Goal: Task Accomplishment & Management: Manage account settings

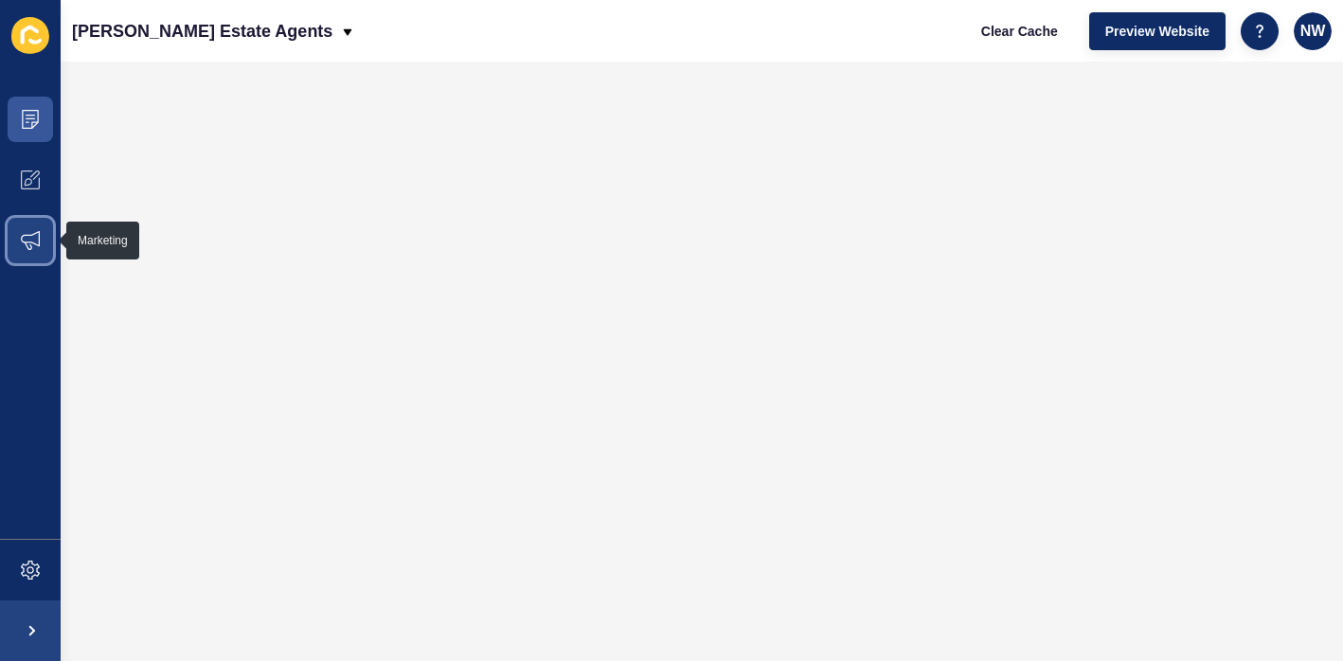
click at [38, 227] on span at bounding box center [30, 240] width 61 height 61
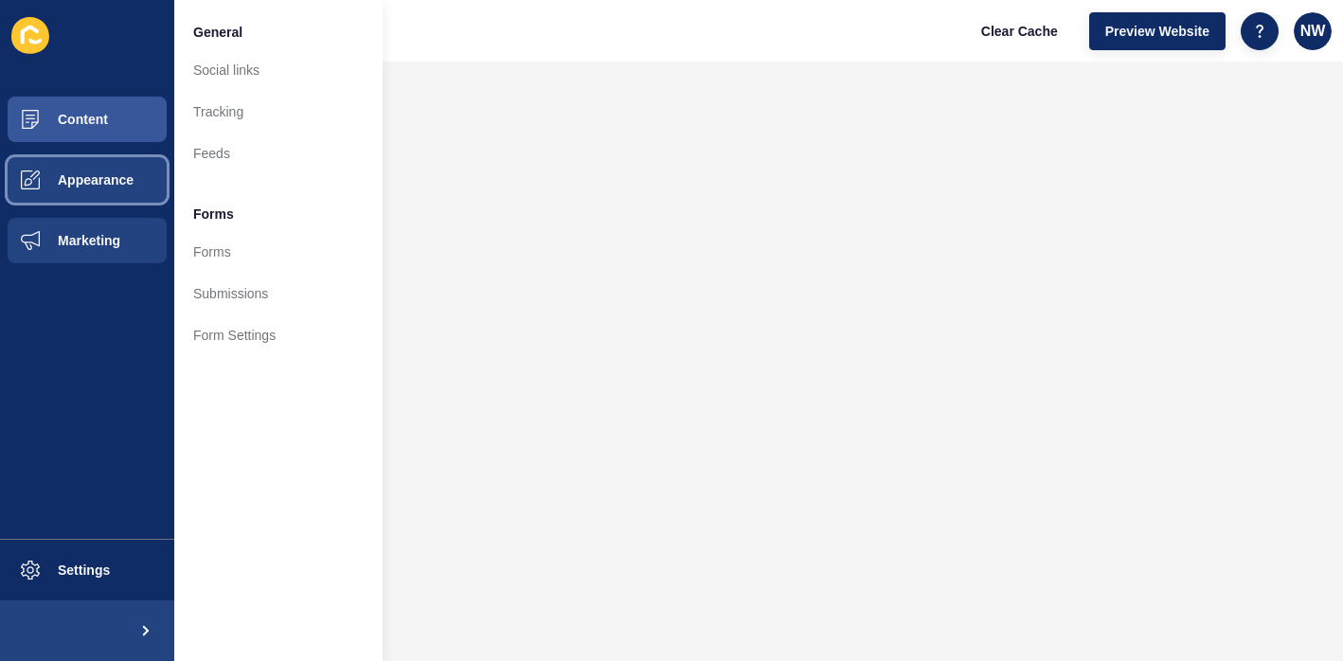
click at [56, 186] on span "Appearance" at bounding box center [65, 179] width 136 height 15
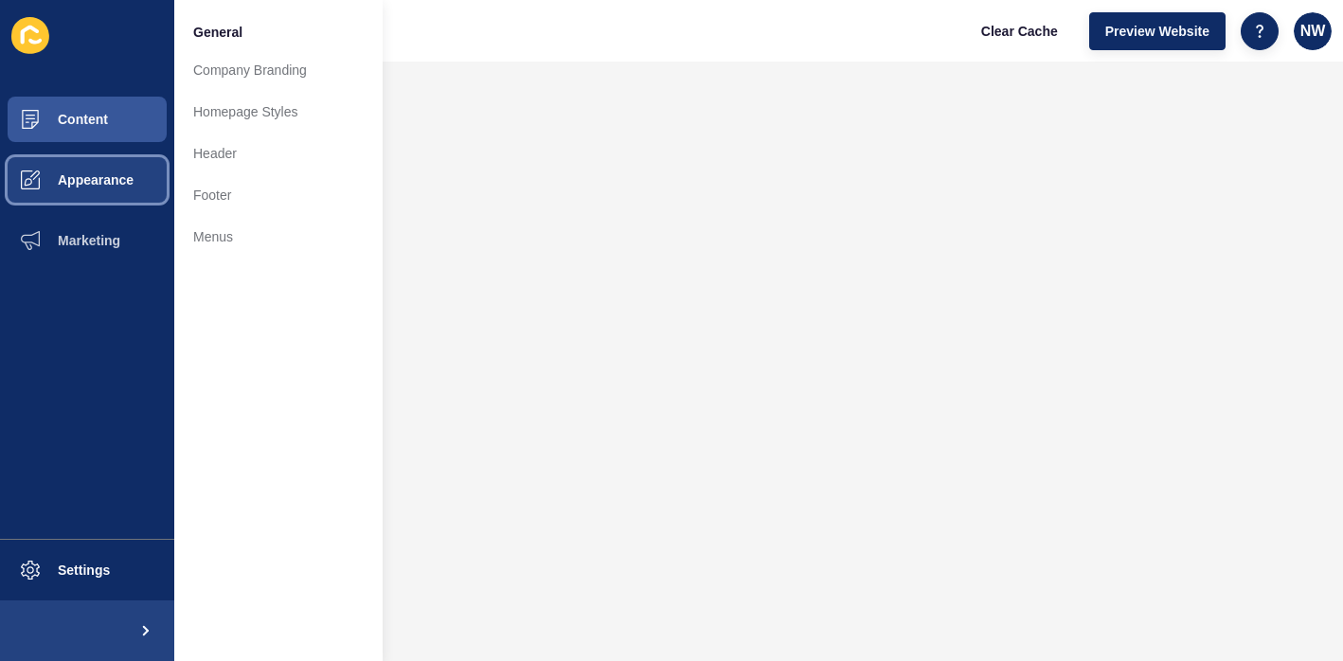
click at [117, 170] on button "Appearance" at bounding box center [87, 180] width 174 height 61
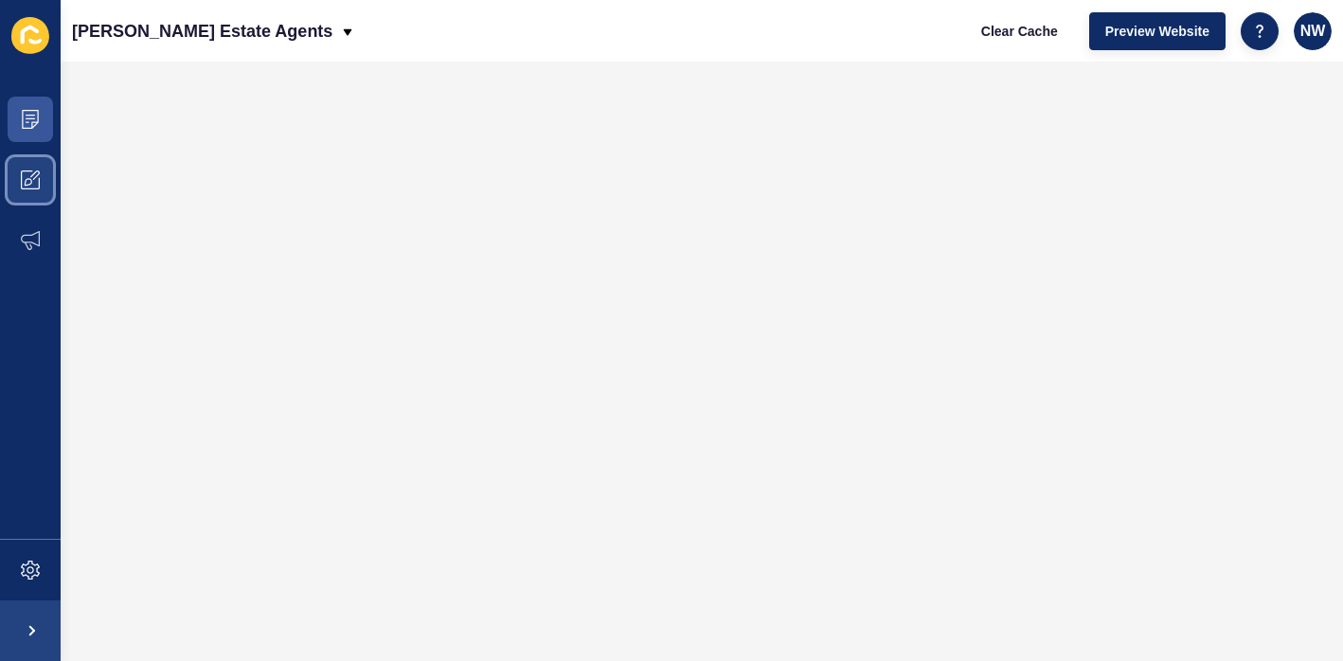
click at [6, 194] on span at bounding box center [30, 180] width 61 height 61
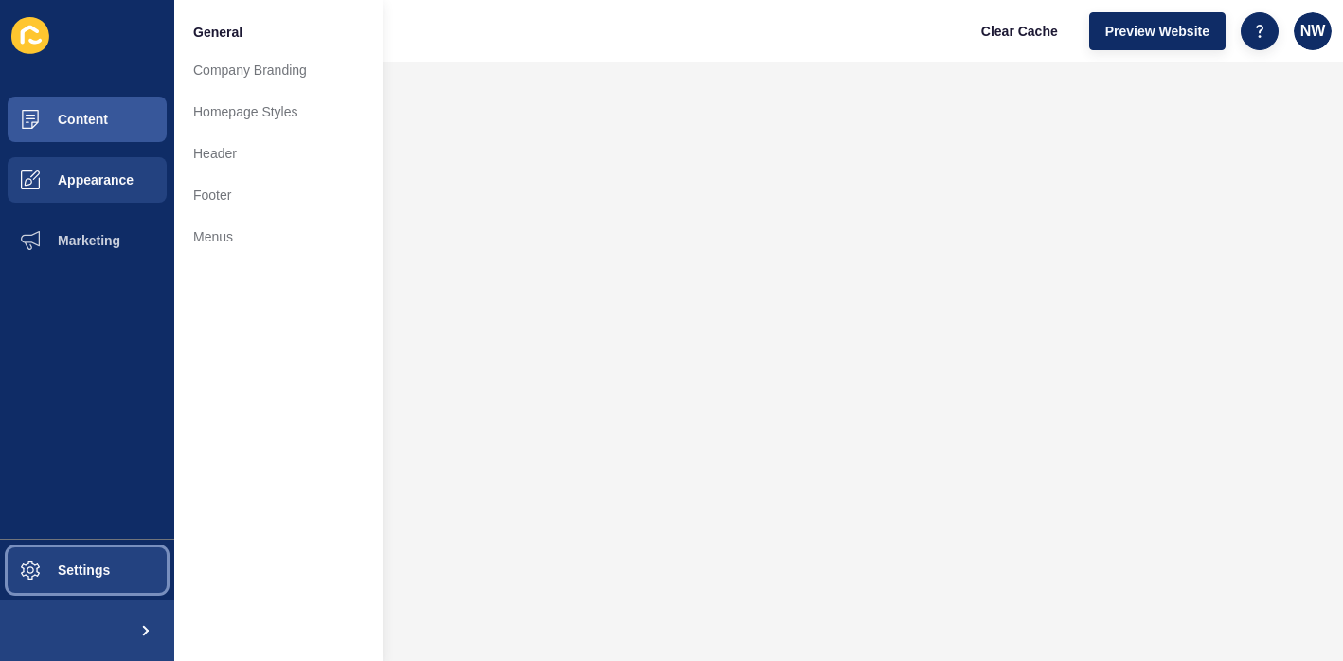
click at [102, 564] on span "Settings" at bounding box center [53, 569] width 113 height 15
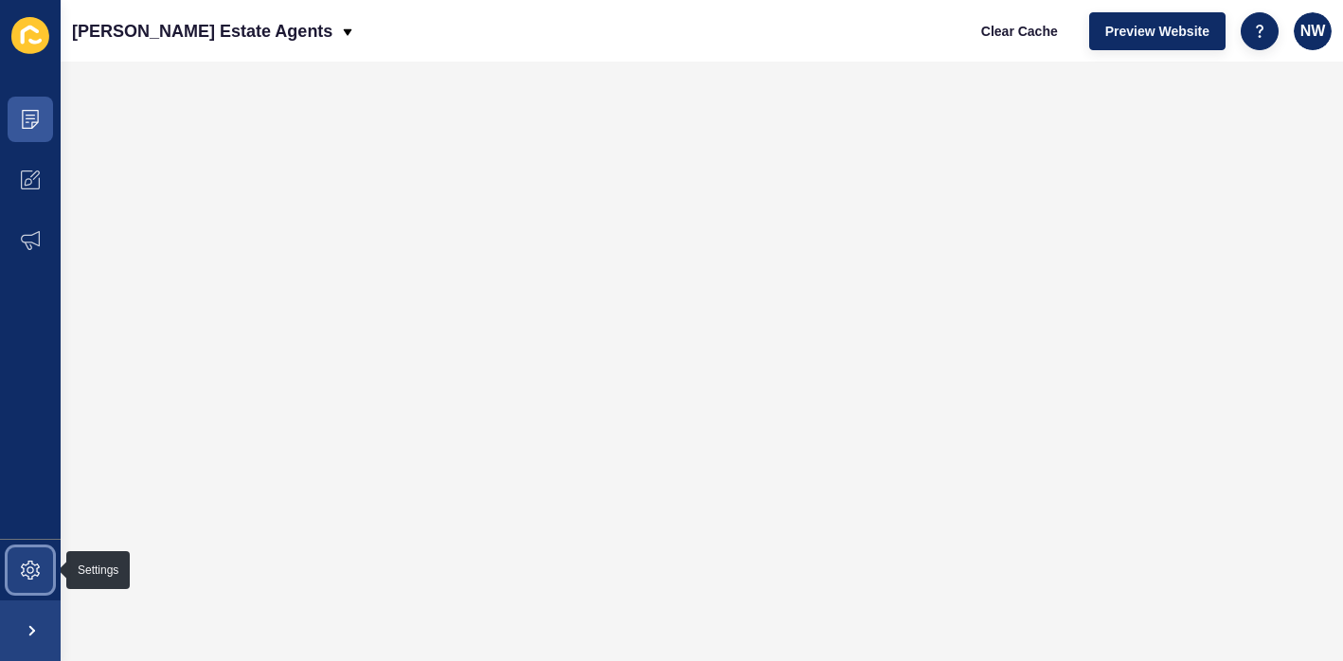
click at [38, 548] on span at bounding box center [30, 570] width 61 height 61
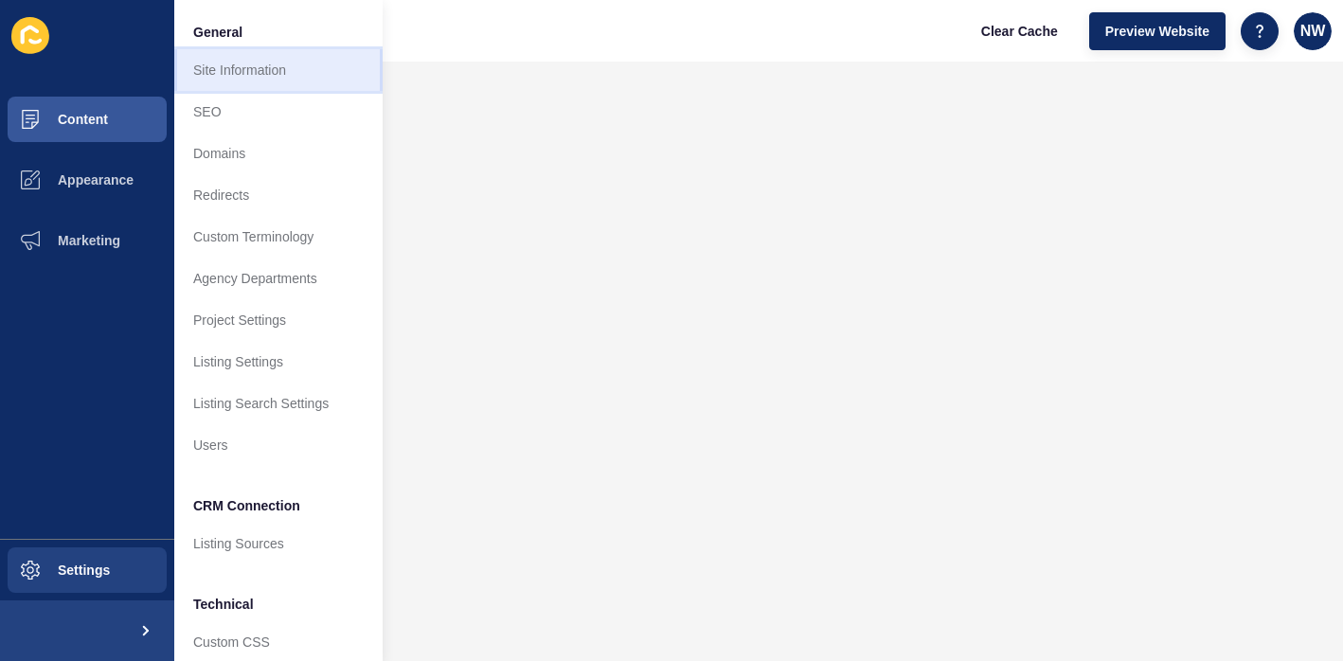
click at [267, 74] on link "Site Information" at bounding box center [278, 70] width 208 height 42
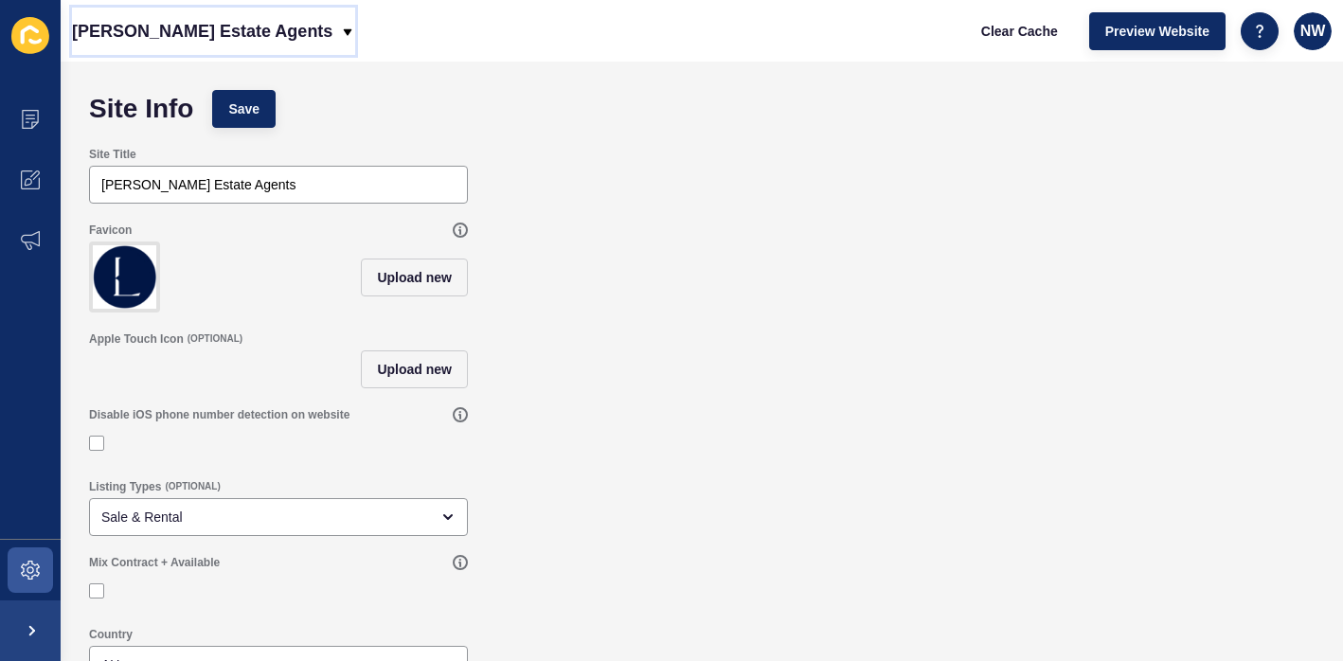
click at [234, 30] on p "[PERSON_NAME] Estate Agents" at bounding box center [202, 31] width 260 height 47
click at [551, 158] on div "Site Title [PERSON_NAME] Estate Agents" at bounding box center [702, 175] width 1244 height 76
click at [33, 585] on span at bounding box center [30, 570] width 61 height 61
